Goal: Communication & Community: Ask a question

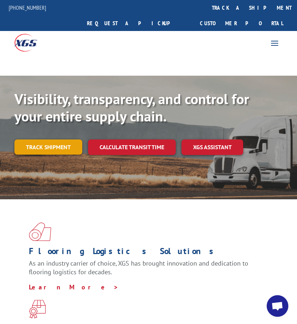
click at [42, 140] on link "Track shipment" at bounding box center [48, 147] width 68 height 15
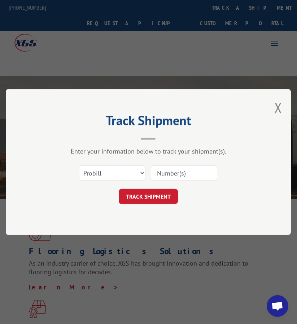
click at [163, 174] on input at bounding box center [184, 173] width 66 height 15
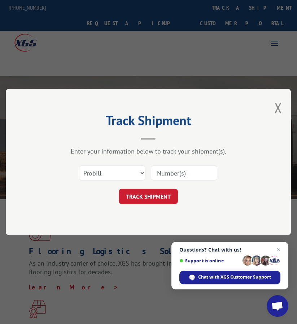
paste input "FPA01221214"
type input "FPA01221214"
click at [128, 177] on select "Select category... Probill BOL PO" at bounding box center [112, 173] width 66 height 15
select select "bol"
click at [79, 166] on select "Select category... Probill BOL PO" at bounding box center [112, 173] width 66 height 15
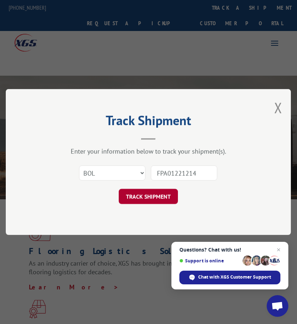
click at [150, 194] on button "TRACK SHIPMENT" at bounding box center [148, 196] width 59 height 15
type input "FPA01221214"
click at [153, 196] on button "TRACK SHIPMENT" at bounding box center [148, 196] width 59 height 15
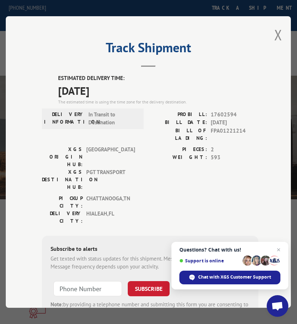
click at [221, 111] on span "17602594" at bounding box center [235, 115] width 48 height 8
copy span "17602594"
click at [274, 28] on button "Close modal" at bounding box center [278, 34] width 8 height 19
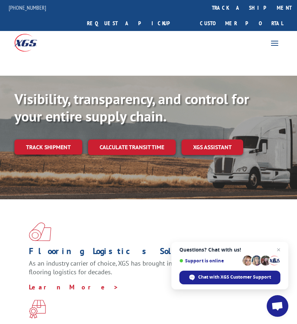
drag, startPoint x: 139, startPoint y: 3, endPoint x: 138, endPoint y: 12, distance: 9.8
click at [206, 3] on link "track a shipment" at bounding box center [251, 8] width 91 height 16
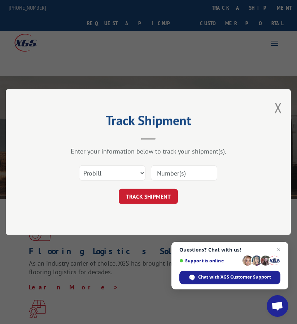
click at [181, 171] on input at bounding box center [184, 173] width 66 height 15
paste input "FPX00326063"
type input "FPX00326063"
click at [120, 174] on select "Select category... Probill BOL PO" at bounding box center [112, 173] width 66 height 15
select select "bol"
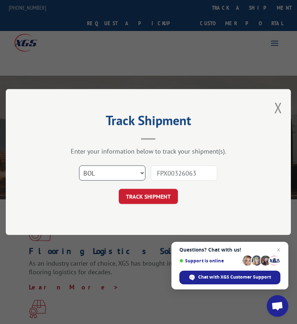
click at [79, 166] on select "Select category... Probill BOL PO" at bounding box center [112, 173] width 66 height 15
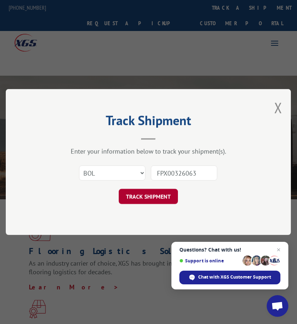
click at [141, 194] on button "TRACK SHIPMENT" at bounding box center [148, 196] width 59 height 15
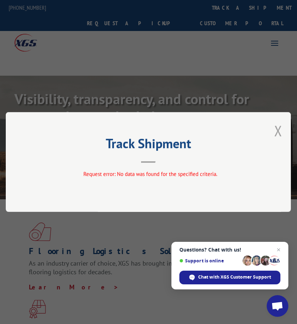
click at [284, 127] on div "Track Shipment Request error: No data was found for the specified criteria." at bounding box center [148, 162] width 285 height 100
click at [279, 130] on button "Close modal" at bounding box center [278, 130] width 8 height 19
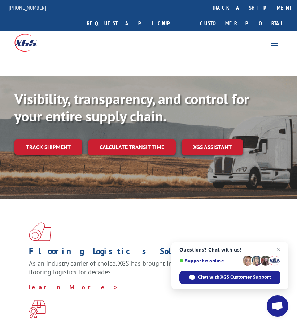
click at [46, 140] on link "Track shipment" at bounding box center [48, 147] width 68 height 15
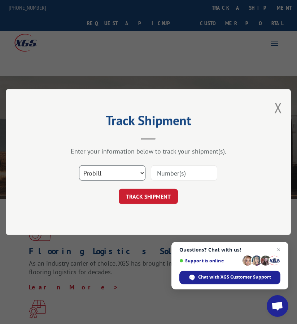
drag, startPoint x: 123, startPoint y: 173, endPoint x: 122, endPoint y: 180, distance: 6.9
click at [123, 173] on select "Select category... Probill BOL PO" at bounding box center [112, 173] width 66 height 15
select select "bol"
click at [79, 166] on select "Select category... Probill BOL PO" at bounding box center [112, 173] width 66 height 15
click at [175, 177] on input at bounding box center [184, 173] width 66 height 15
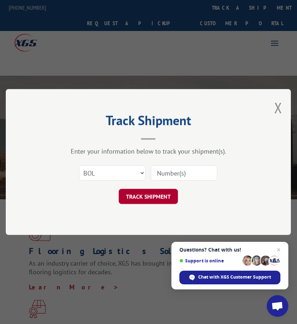
paste input "FPX00326063"
type input "FPX00326063"
click at [157, 198] on button "TRACK SHIPMENT" at bounding box center [148, 196] width 59 height 15
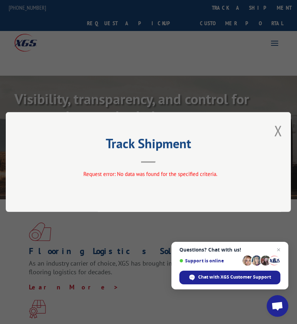
drag, startPoint x: 284, startPoint y: 144, endPoint x: 283, endPoint y: 134, distance: 10.2
click at [284, 143] on div "Track Shipment Request error: No data was found for the specified criteria." at bounding box center [148, 162] width 285 height 100
click at [282, 134] on button "Close modal" at bounding box center [278, 130] width 8 height 19
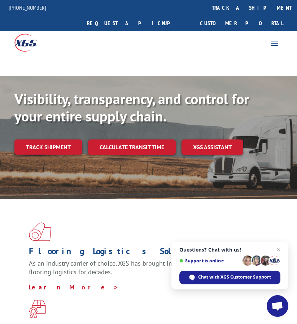
drag, startPoint x: 150, startPoint y: 7, endPoint x: 148, endPoint y: 13, distance: 6.0
click at [206, 7] on link "track a shipment" at bounding box center [251, 8] width 91 height 16
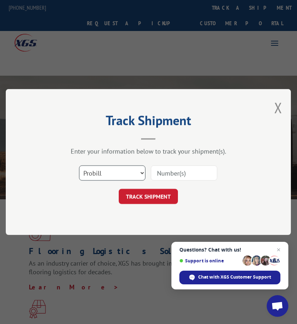
click at [122, 178] on select "Select category... Probill BOL PO" at bounding box center [112, 173] width 66 height 15
select select "bol"
click at [79, 166] on select "Select category... Probill BOL PO" at bounding box center [112, 173] width 66 height 15
drag, startPoint x: 185, startPoint y: 170, endPoint x: 166, endPoint y: 184, distance: 24.2
click at [185, 170] on input at bounding box center [184, 173] width 66 height 15
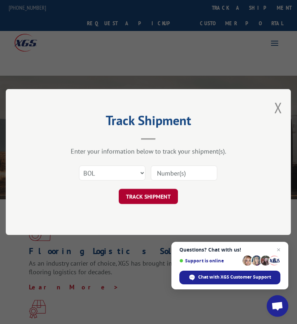
paste input "FPX00326300"
type input "FPX00326300"
click at [157, 191] on button "TRACK SHIPMENT" at bounding box center [148, 196] width 59 height 15
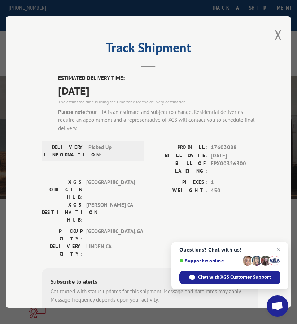
click at [226, 144] on span "17603088" at bounding box center [235, 148] width 48 height 8
copy span "17603088"
click at [283, 31] on div "Track Shipment ESTIMATED DELIVERY TIME: [DATE] The estimated time is using the …" at bounding box center [148, 162] width 285 height 292
click at [275, 33] on button "Close modal" at bounding box center [278, 34] width 8 height 19
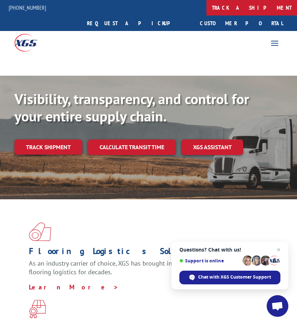
click at [206, 9] on link "track a shipment" at bounding box center [251, 8] width 91 height 16
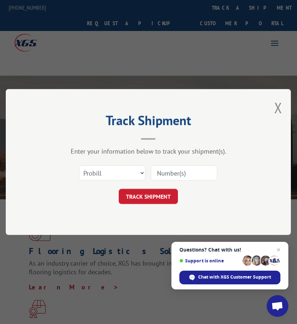
drag, startPoint x: 187, startPoint y: 171, endPoint x: 155, endPoint y: 181, distance: 33.3
click at [187, 171] on input at bounding box center [184, 173] width 66 height 15
paste input "FPA01221306"
type input "FPA01221306"
click at [115, 172] on select "Select category... Probill BOL PO" at bounding box center [112, 173] width 66 height 15
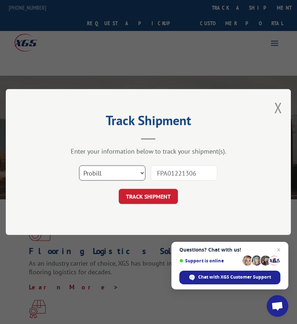
select select "bol"
click at [79, 166] on select "Select category... Probill BOL PO" at bounding box center [112, 173] width 66 height 15
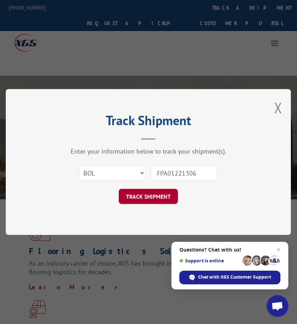
click at [130, 196] on button "TRACK SHIPMENT" at bounding box center [148, 196] width 59 height 15
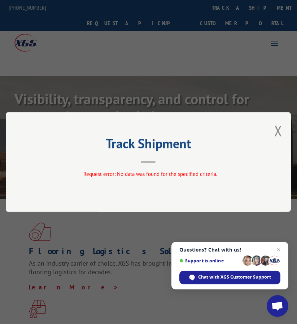
click at [282, 129] on button "Close modal" at bounding box center [278, 130] width 8 height 19
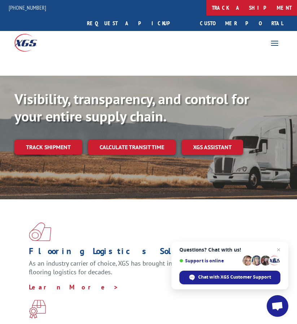
click at [206, 9] on link "track a shipment" at bounding box center [251, 8] width 91 height 16
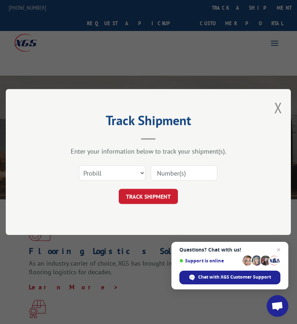
drag, startPoint x: 188, startPoint y: 172, endPoint x: 178, endPoint y: 173, distance: 10.2
click at [188, 172] on input at bounding box center [184, 173] width 66 height 15
paste input "FPX00326381"
type input "FPX00326381"
click at [126, 174] on select "Select category... Probill BOL PO" at bounding box center [112, 173] width 66 height 15
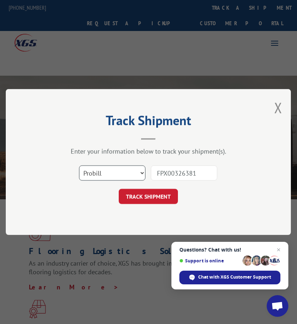
select select "bol"
click at [79, 166] on select "Select category... Probill BOL PO" at bounding box center [112, 173] width 66 height 15
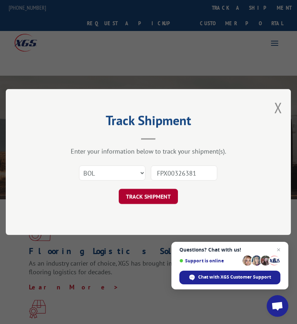
click at [140, 195] on button "TRACK SHIPMENT" at bounding box center [148, 196] width 59 height 15
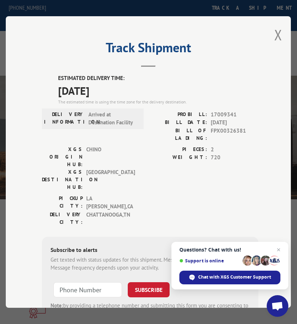
click at [223, 112] on span "17009341" at bounding box center [235, 115] width 48 height 8
copy span "17009341"
click at [275, 32] on button "Close modal" at bounding box center [278, 34] width 8 height 19
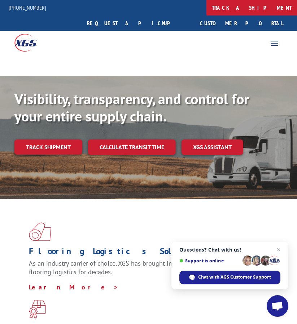
click at [206, 12] on link "track a shipment" at bounding box center [251, 8] width 91 height 16
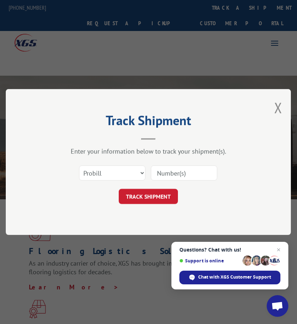
drag, startPoint x: 184, startPoint y: 173, endPoint x: 175, endPoint y: 173, distance: 8.7
click at [184, 173] on input at bounding box center [184, 173] width 66 height 15
paste input "FPX00326538"
type input "FPX00326538"
drag, startPoint x: 124, startPoint y: 170, endPoint x: 122, endPoint y: 179, distance: 8.6
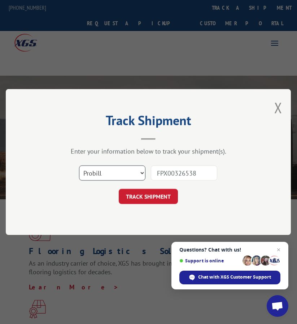
click at [124, 170] on select "Select category... Probill BOL PO" at bounding box center [112, 173] width 66 height 15
select select "bol"
click at [79, 166] on select "Select category... Probill BOL PO" at bounding box center [112, 173] width 66 height 15
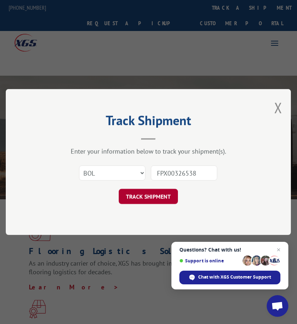
click at [140, 199] on button "TRACK SHIPMENT" at bounding box center [148, 196] width 59 height 15
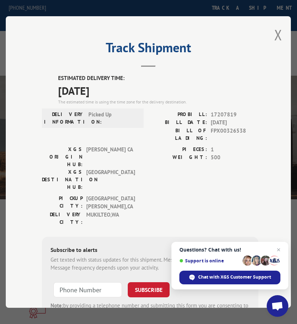
click at [225, 113] on span "17207819" at bounding box center [235, 115] width 48 height 8
copy span "17207819"
drag, startPoint x: 274, startPoint y: 29, endPoint x: 194, endPoint y: 175, distance: 166.5
click at [274, 29] on button "Close modal" at bounding box center [278, 34] width 8 height 19
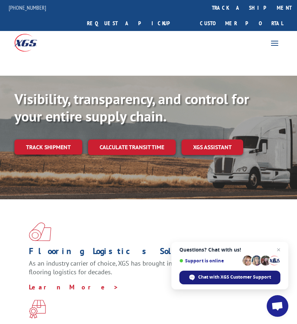
click at [226, 277] on span "Chat with XGS Customer Support" at bounding box center [234, 277] width 73 height 6
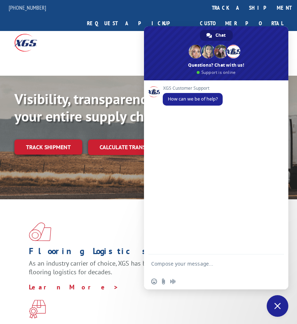
click at [208, 265] on textarea "Compose your message..." at bounding box center [208, 267] width 114 height 13
paste textarea "Good morning i just need to know if these shipments were picked up"
type textarea "Good morning i just need to know if these shipments were picked up"
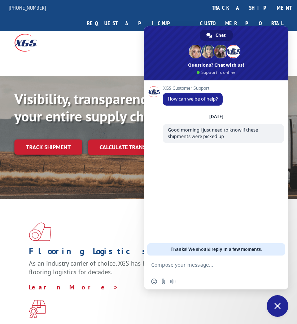
click at [198, 268] on textarea "Compose your message..." at bounding box center [208, 265] width 114 height 6
paste textarea "PU00064609 PU00064837"
type textarea "PU00064609 PU00064837"
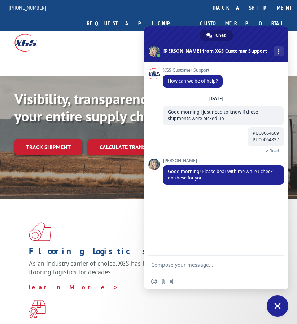
click at [184, 267] on textarea "Compose your message..." at bounding box center [208, 265] width 114 height 6
type textarea "thanks"
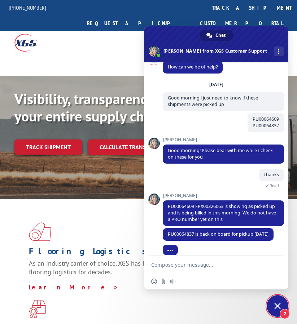
scroll to position [28, 0]
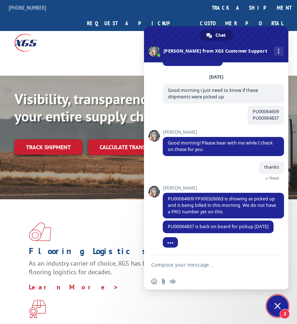
click at [204, 264] on textarea "Compose your message..." at bounding box center [208, 265] width 114 height 6
paste textarea "thank you very much for your help, have a good day."
type textarea "thank you very much for your help, have a good day."
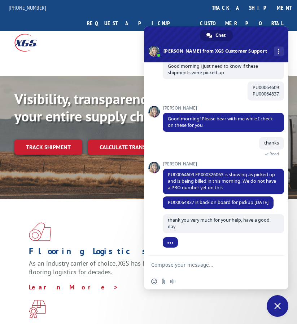
scroll to position [52, 0]
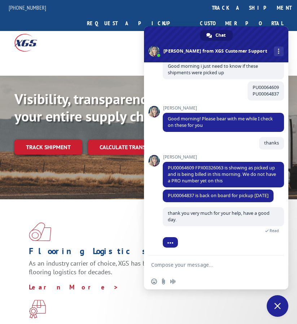
click at [277, 303] on span "Close chat" at bounding box center [277, 306] width 6 height 6
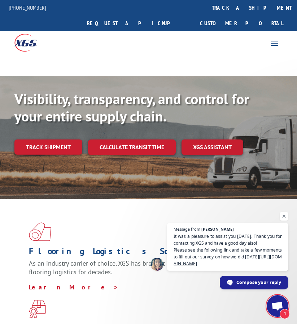
scroll to position [61, 0]
